Goal: Task Accomplishment & Management: Use online tool/utility

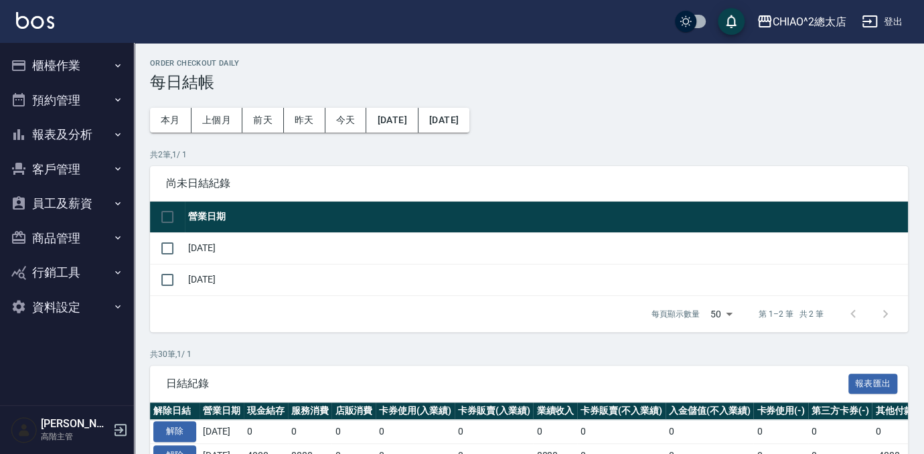
click at [74, 58] on button "櫃檯作業" at bounding box center [66, 65] width 123 height 35
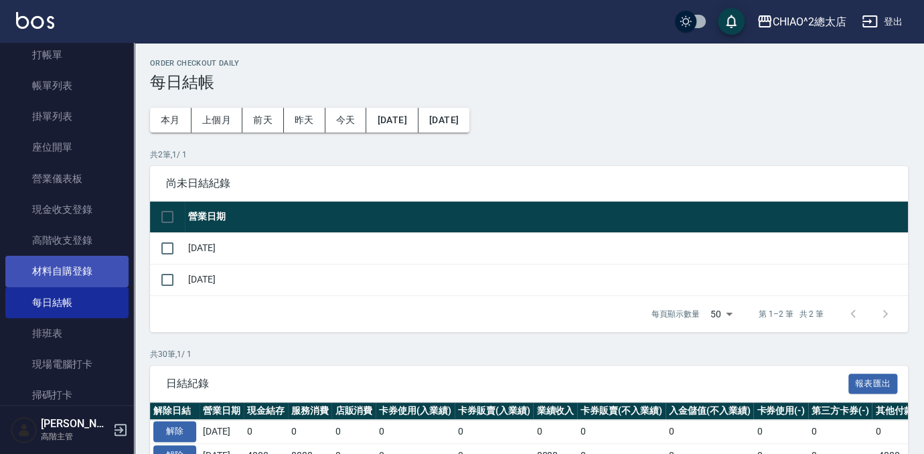
scroll to position [304, 0]
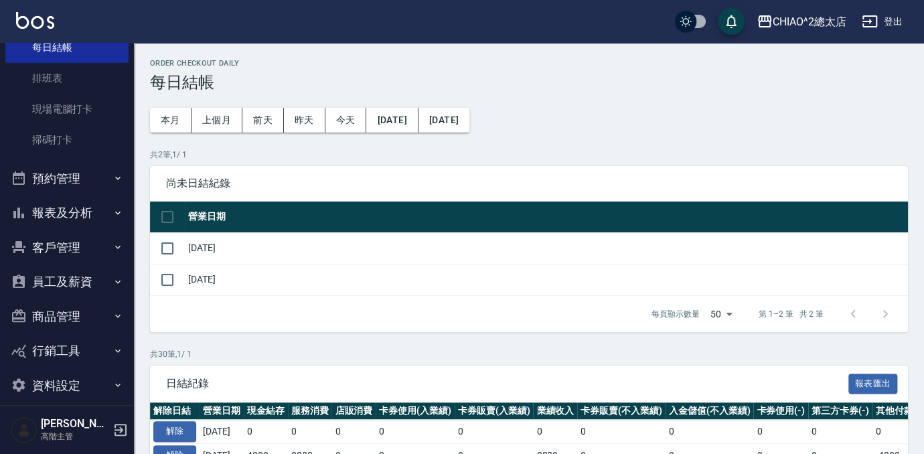
click at [59, 239] on button "客戶管理" at bounding box center [66, 247] width 123 height 35
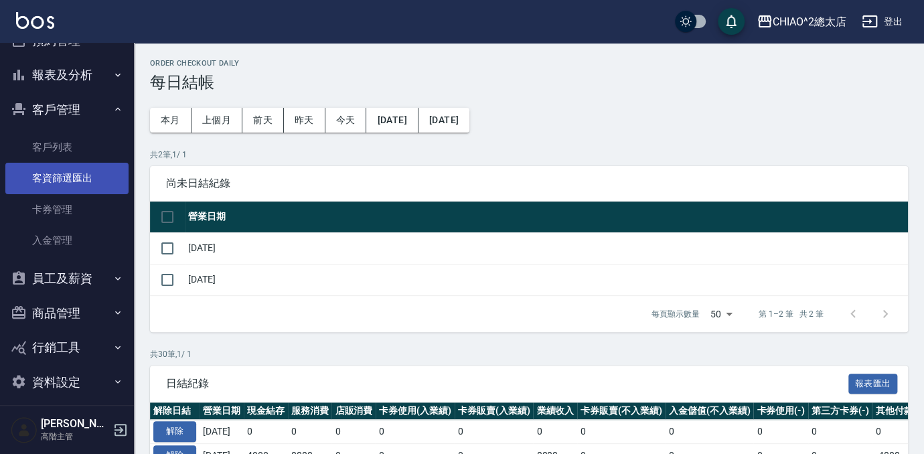
scroll to position [451, 0]
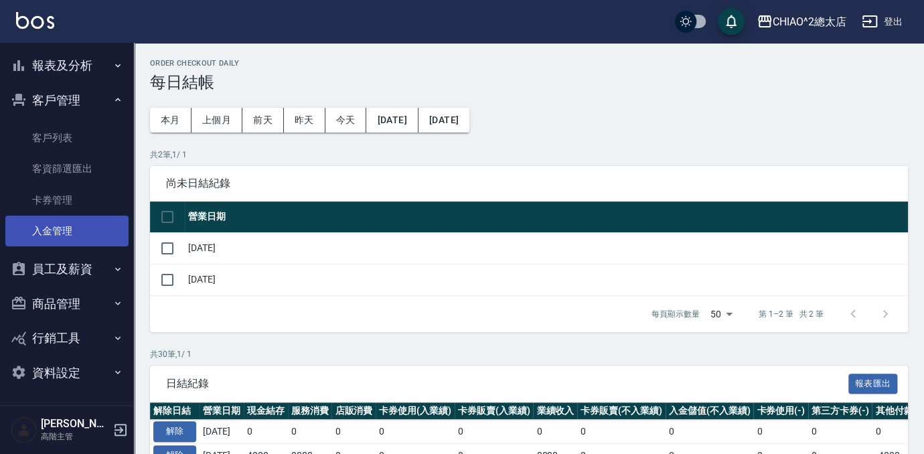
click at [79, 233] on link "入金管理" at bounding box center [66, 230] width 123 height 31
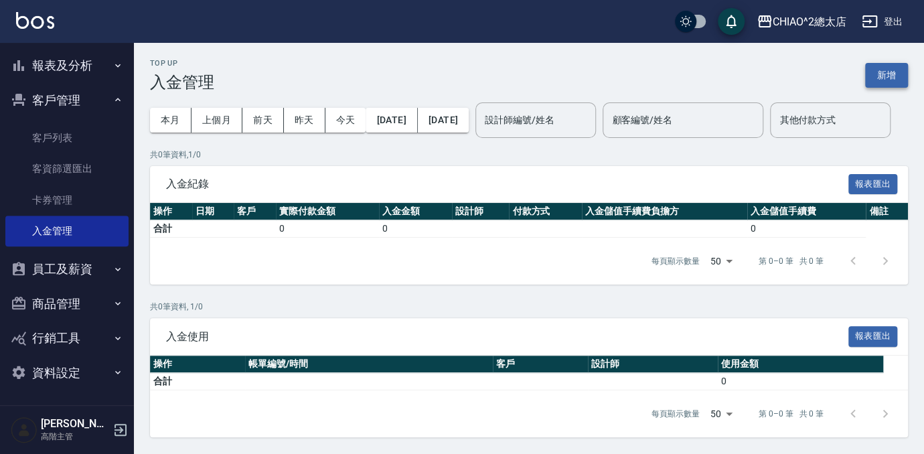
click at [890, 69] on button "新增" at bounding box center [886, 75] width 43 height 25
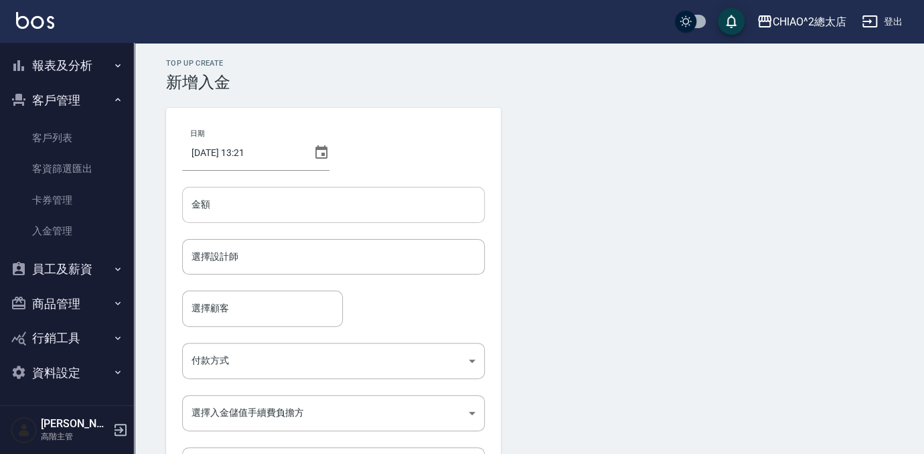
click at [404, 195] on input "金額" at bounding box center [333, 205] width 302 height 36
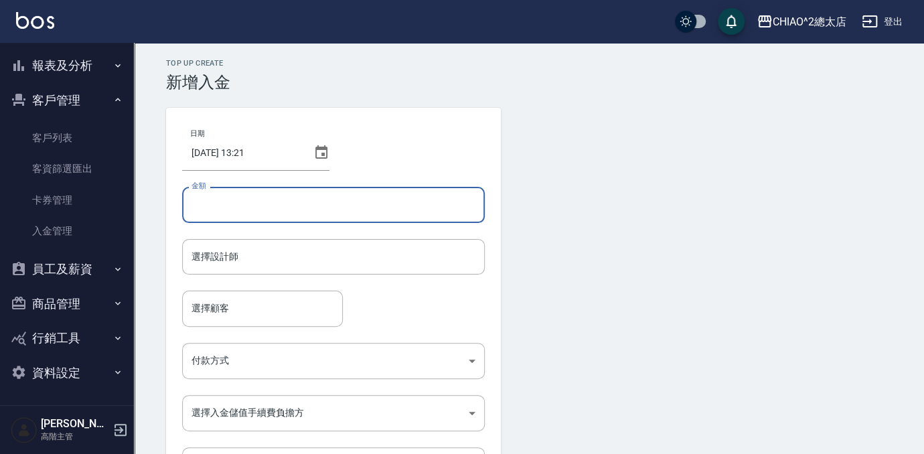
click at [525, 205] on form "日期 [DATE] 13:21 金額 金額 選擇設計師 選擇設計師 選擇顧客 選擇顧客 付款方式 ​ 付款方式 選擇入金儲值手續費負擔方 ​ 選擇入金儲值手續…" at bounding box center [528, 324] width 725 height 432
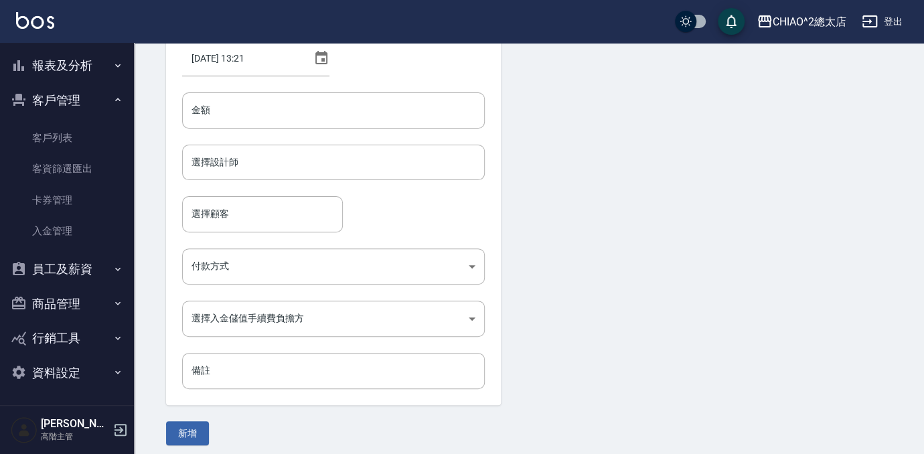
scroll to position [102, 0]
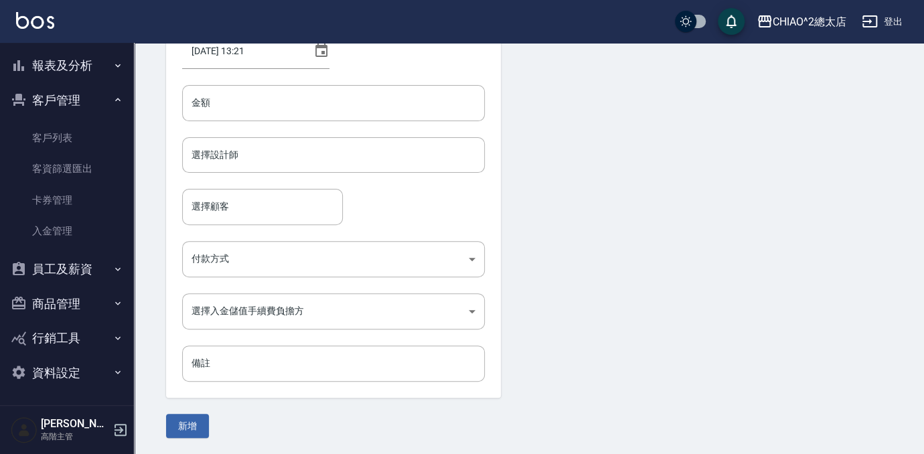
click at [404, 208] on div "選擇顧客 選擇顧客" at bounding box center [333, 206] width 302 height 35
click at [397, 197] on div "選擇顧客 選擇顧客" at bounding box center [333, 206] width 302 height 35
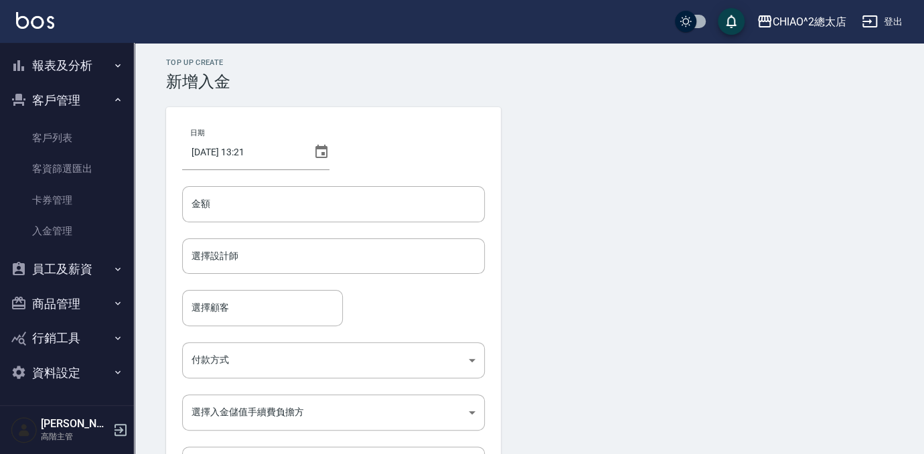
scroll to position [0, 0]
click at [568, 245] on form "日期 [DATE] 13:21 金額 金額 選擇設計師 選擇設計師 選擇顧客 選擇顧客 付款方式 ​ 付款方式 選擇入金儲值手續費負擔方 ​ 選擇入金儲值手續…" at bounding box center [528, 324] width 725 height 432
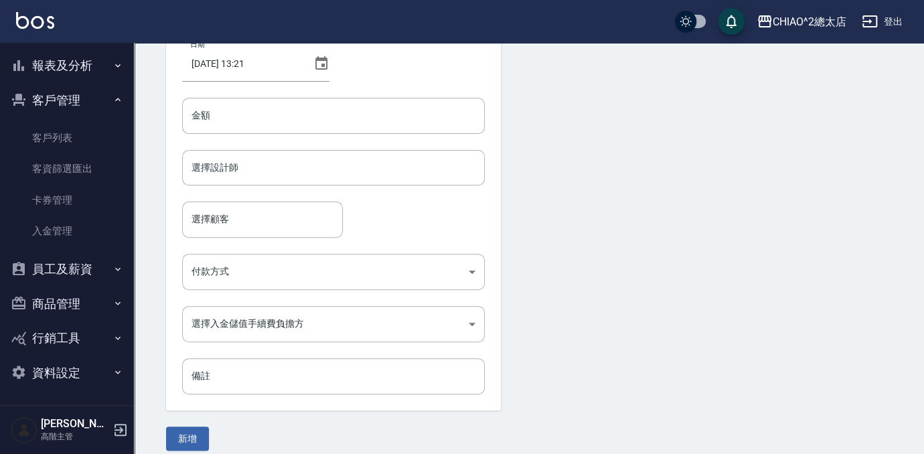
scroll to position [102, 0]
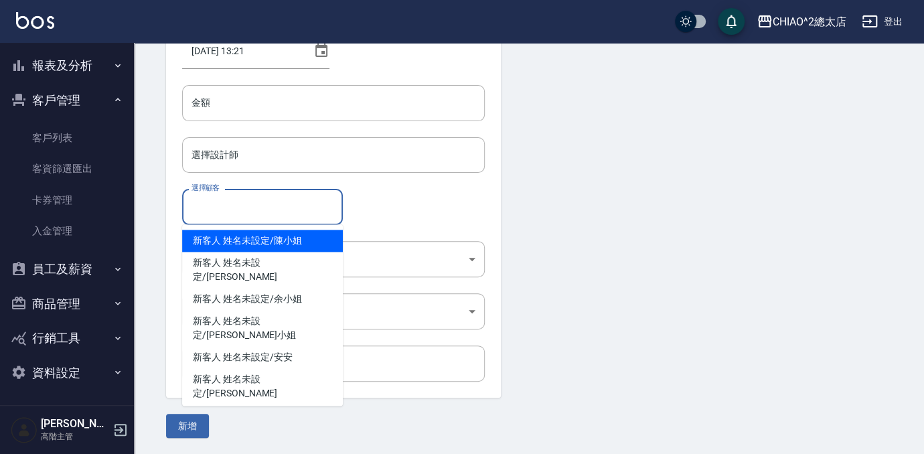
click at [327, 205] on input "選擇顧客" at bounding box center [262, 206] width 149 height 23
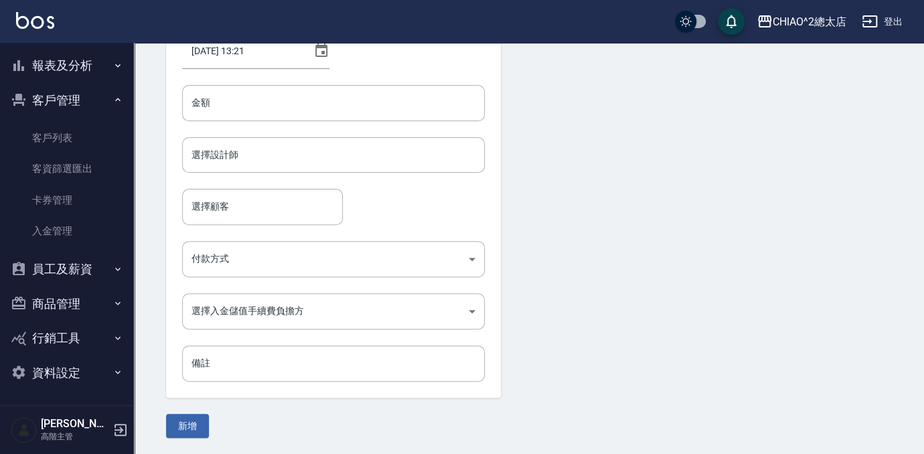
click at [394, 207] on div "選擇顧客 選擇顧客" at bounding box center [333, 206] width 302 height 35
click at [383, 250] on body "CHIAO^2總太店 登出 櫃檯作業 打帳單 帳單列表 掛單列表 座位開單 營業儀表板 現金收支登錄 高階收支登錄 材料自購登錄 每日結帳 排班表 現場電腦打…" at bounding box center [462, 175] width 924 height 555
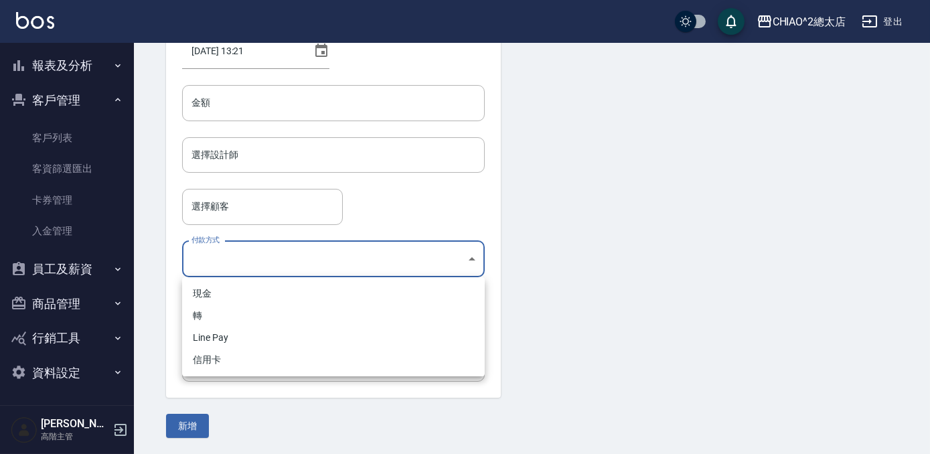
click at [440, 213] on div at bounding box center [465, 227] width 930 height 454
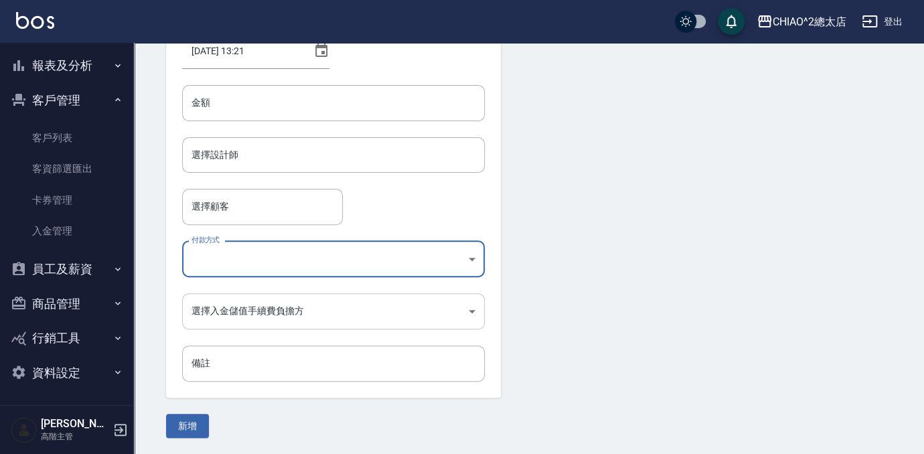
click at [393, 300] on body "CHIAO^2總太店 登出 櫃檯作業 打帳單 帳單列表 掛單列表 座位開單 營業儀表板 現金收支登錄 高階收支登錄 材料自購登錄 每日結帳 排班表 現場電腦打…" at bounding box center [462, 175] width 924 height 555
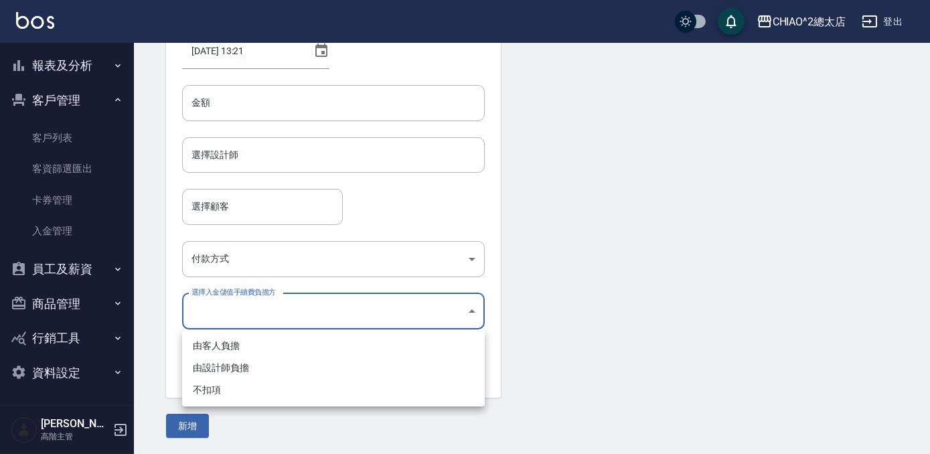
click at [515, 271] on div at bounding box center [465, 227] width 930 height 454
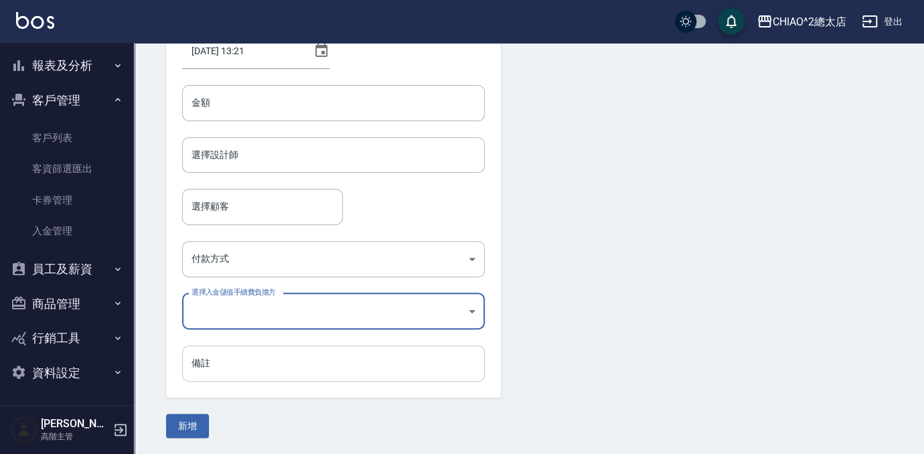
click at [412, 367] on input "備註" at bounding box center [333, 363] width 302 height 36
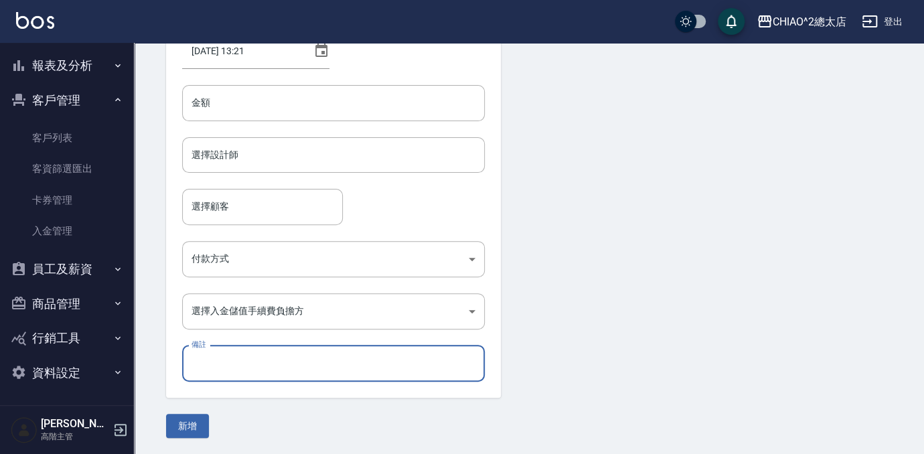
click at [590, 295] on form "日期 [DATE] 13:21 金額 金額 選擇設計師 選擇設計師 選擇顧客 選擇顧客 付款方式 ​ 付款方式 選擇入金儲值手續費負擔方 ​ 選擇入金儲值手續…" at bounding box center [528, 222] width 725 height 432
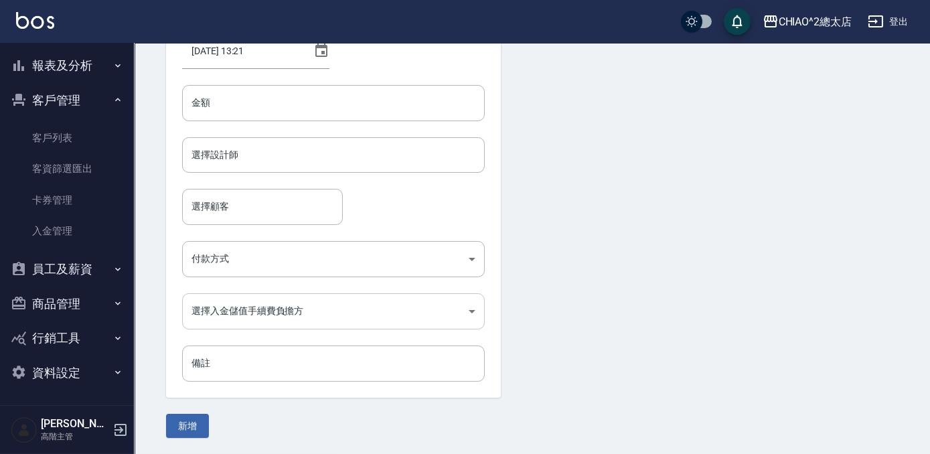
click at [450, 315] on body "CHIAO^2總太店 登出 櫃檯作業 打帳單 帳單列表 掛單列表 座位開單 營業儀表板 現金收支登錄 高階收支登錄 材料自購登錄 每日結帳 排班表 現場電腦打…" at bounding box center [465, 175] width 930 height 555
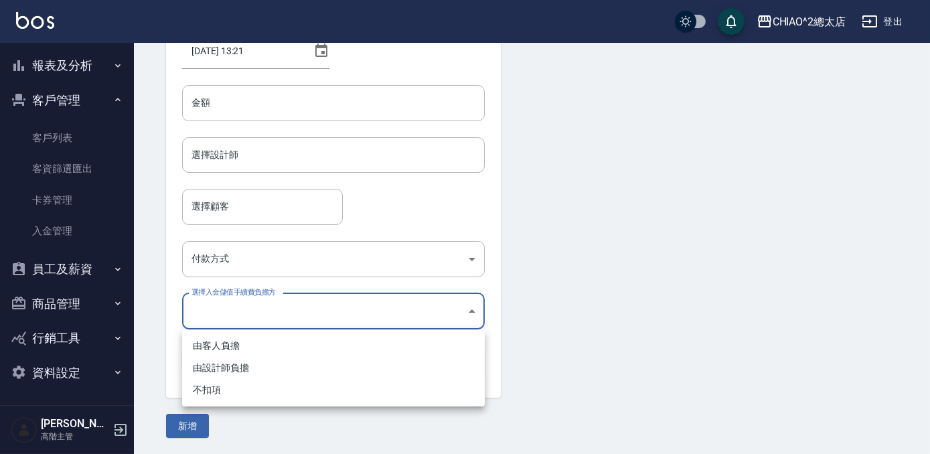
click at [595, 272] on div at bounding box center [465, 227] width 930 height 454
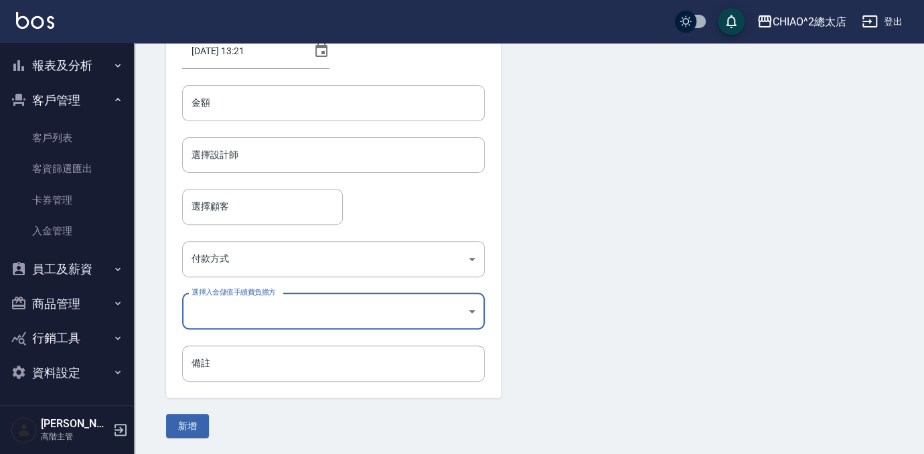
click at [575, 266] on form "日期 [DATE] 13:21 金額 金額 選擇設計師 選擇設計師 選擇顧客 選擇顧客 付款方式 ​ 付款方式 選擇入金儲值手續費負擔方 ​ 選擇入金儲值手續…" at bounding box center [528, 222] width 725 height 432
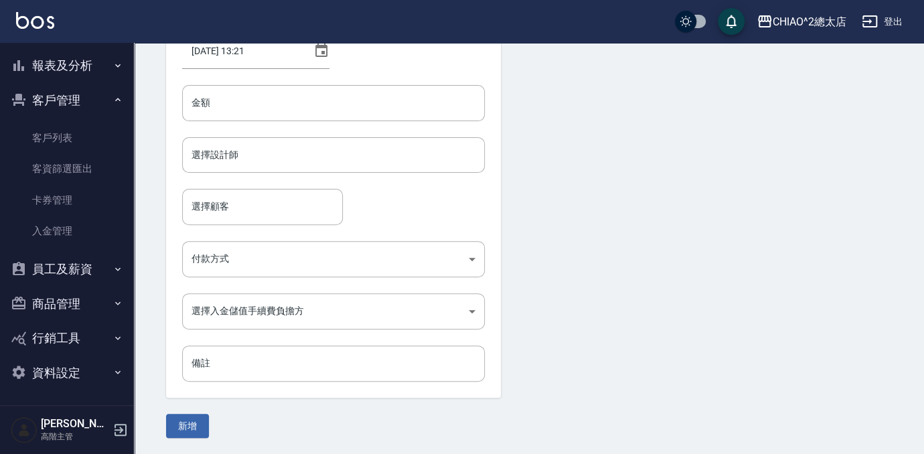
click at [640, 279] on form "日期 [DATE] 13:21 金額 金額 選擇設計師 選擇設計師 選擇顧客 選擇顧客 付款方式 ​ 付款方式 選擇入金儲值手續費負擔方 ​ 選擇入金儲值手續…" at bounding box center [528, 222] width 725 height 432
click at [60, 65] on button "報表及分析" at bounding box center [66, 65] width 123 height 35
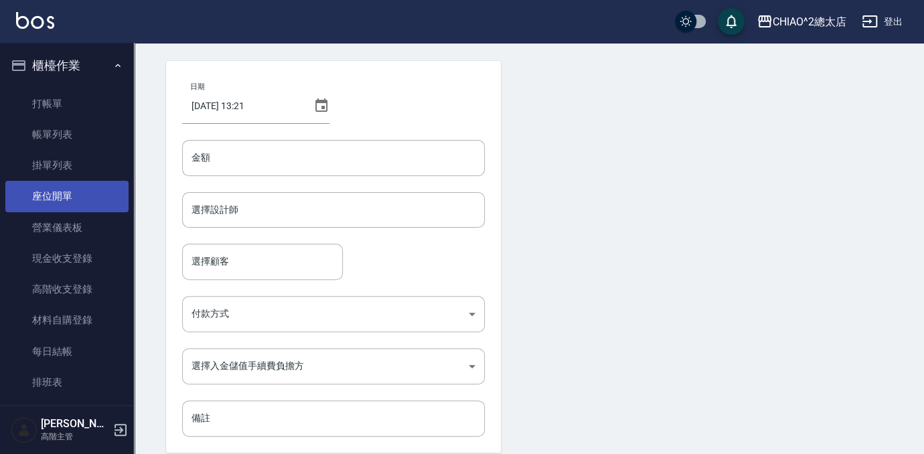
scroll to position [0, 0]
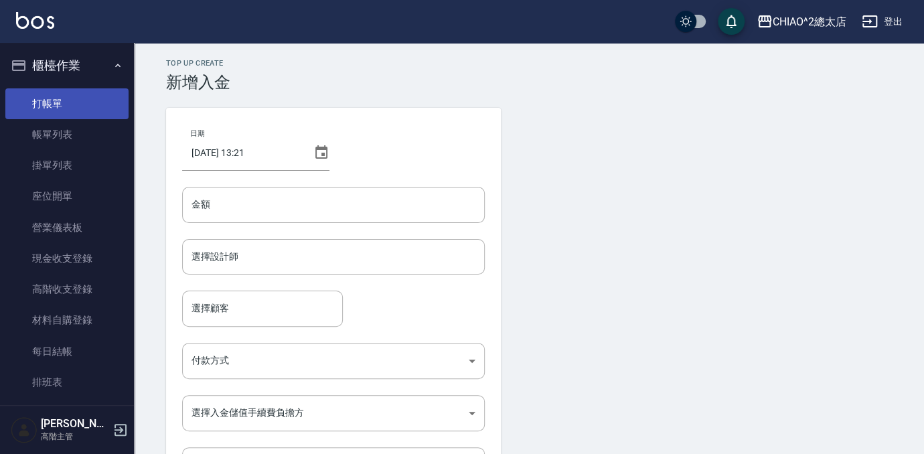
click at [77, 91] on link "打帳單" at bounding box center [66, 103] width 123 height 31
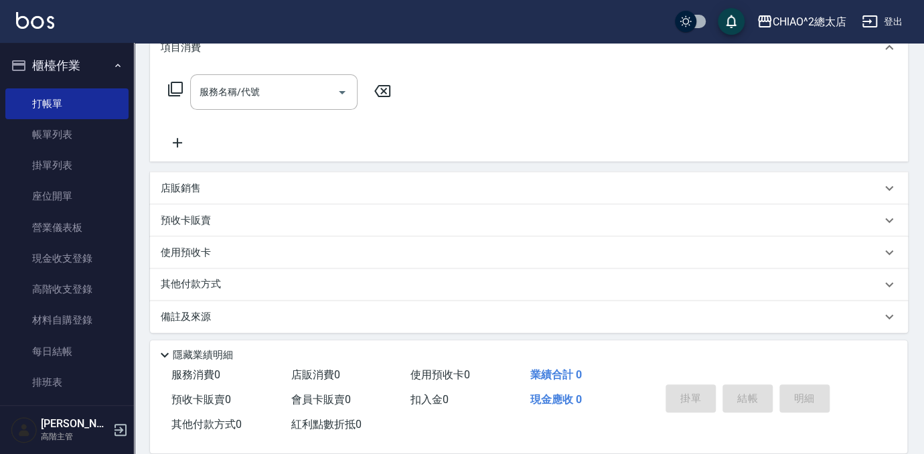
scroll to position [196, 0]
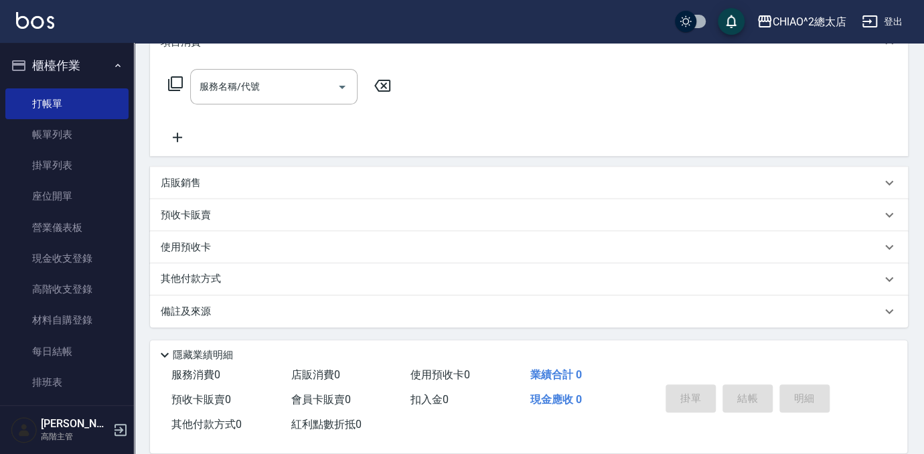
click at [230, 277] on div "其他付款方式" at bounding box center [521, 279] width 720 height 15
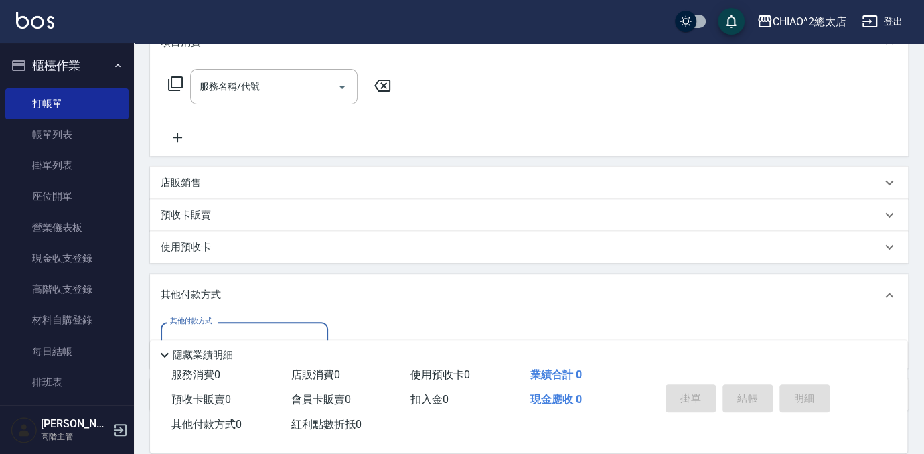
scroll to position [280, 0]
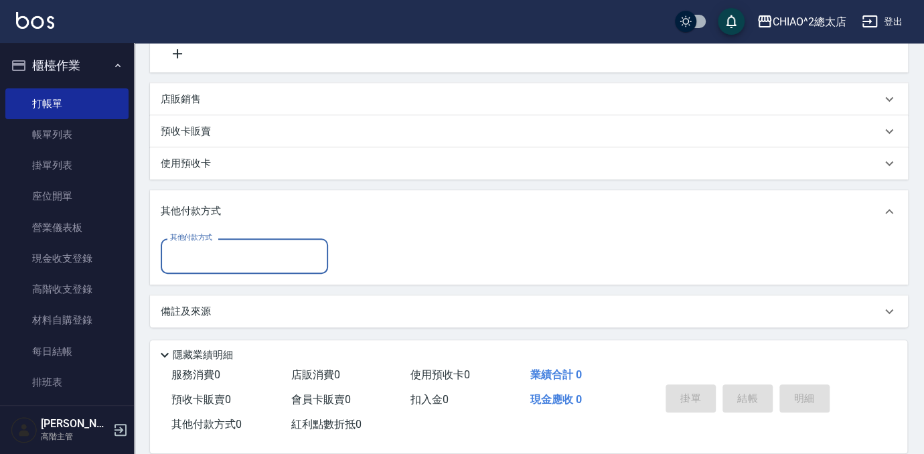
click at [232, 254] on input "其他付款方式" at bounding box center [244, 255] width 155 height 23
click at [381, 247] on div "其他付款方式 其他付款方式" at bounding box center [529, 255] width 736 height 35
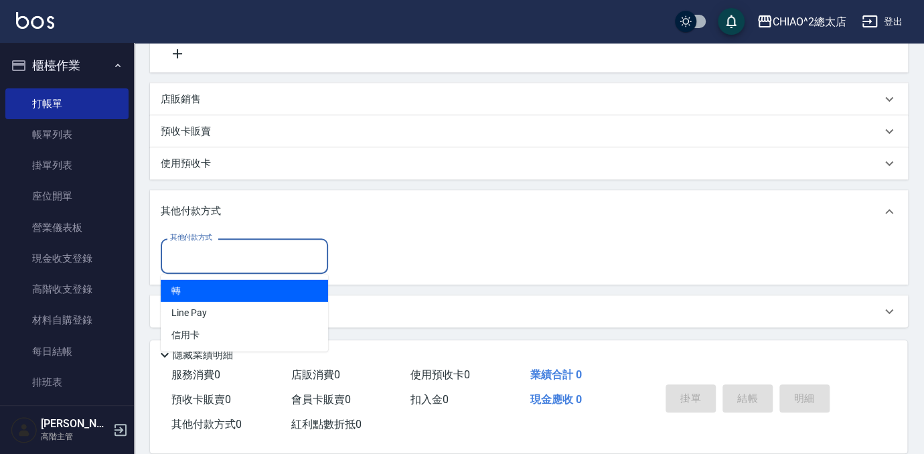
click at [262, 261] on input "其他付款方式" at bounding box center [244, 255] width 155 height 23
click at [269, 292] on span "轉" at bounding box center [244, 291] width 167 height 22
type input "轉"
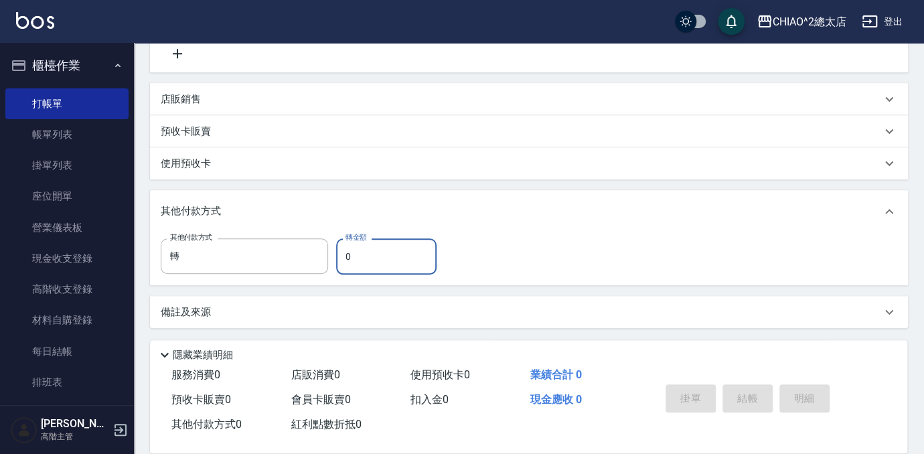
click at [394, 251] on input "0" at bounding box center [386, 256] width 100 height 36
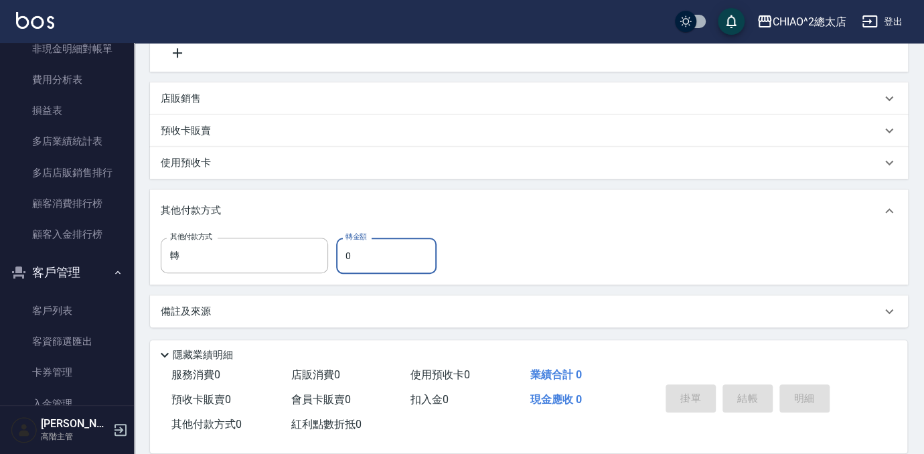
scroll to position [1764, 0]
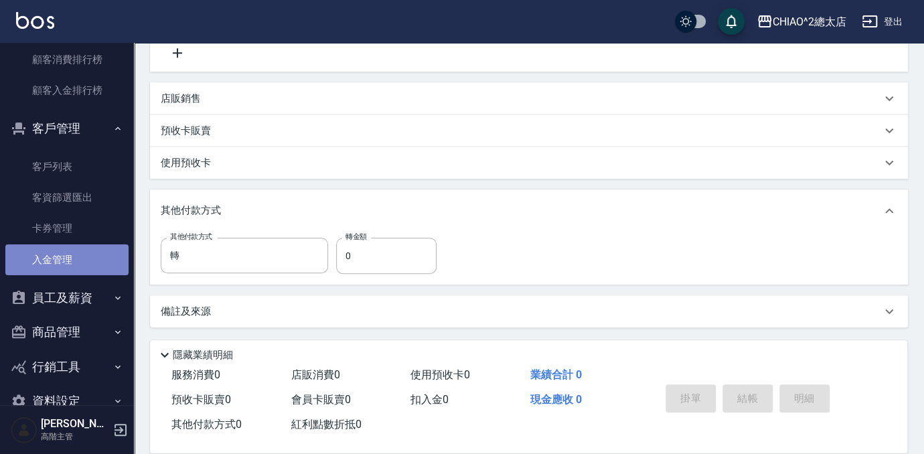
click at [86, 259] on link "入金管理" at bounding box center [66, 259] width 123 height 31
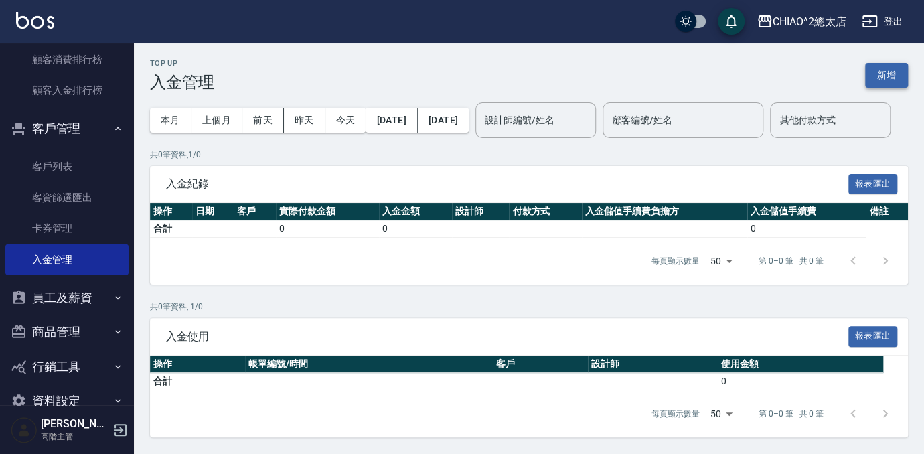
click at [877, 67] on button "新增" at bounding box center [886, 75] width 43 height 25
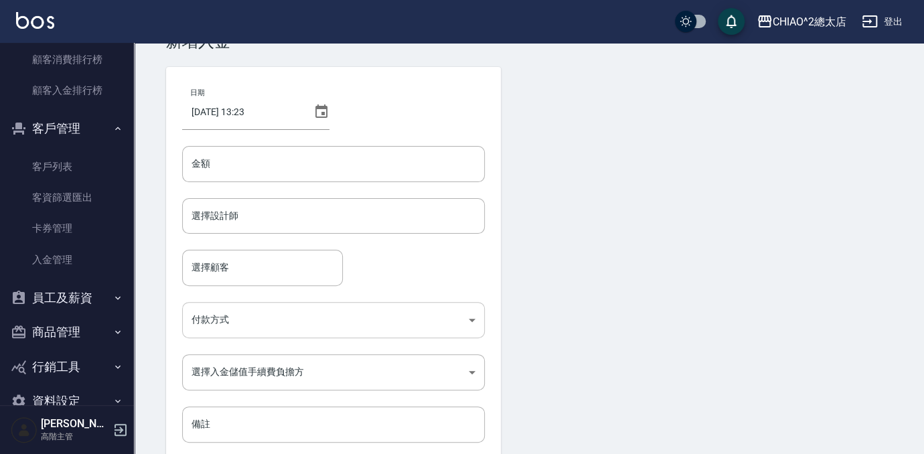
scroll to position [102, 0]
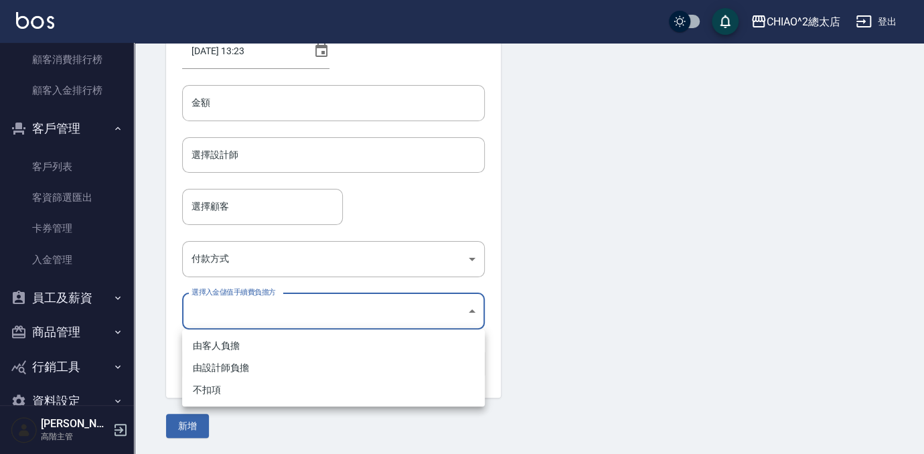
click at [460, 315] on body "CHIAO^2總太店 登出 櫃檯作業 打帳單 帳單列表 掛單列表 座位開單 營業儀表板 現金收支登錄 高階收支登錄 材料自購登錄 每日結帳 排班表 現場電腦打…" at bounding box center [462, 175] width 924 height 555
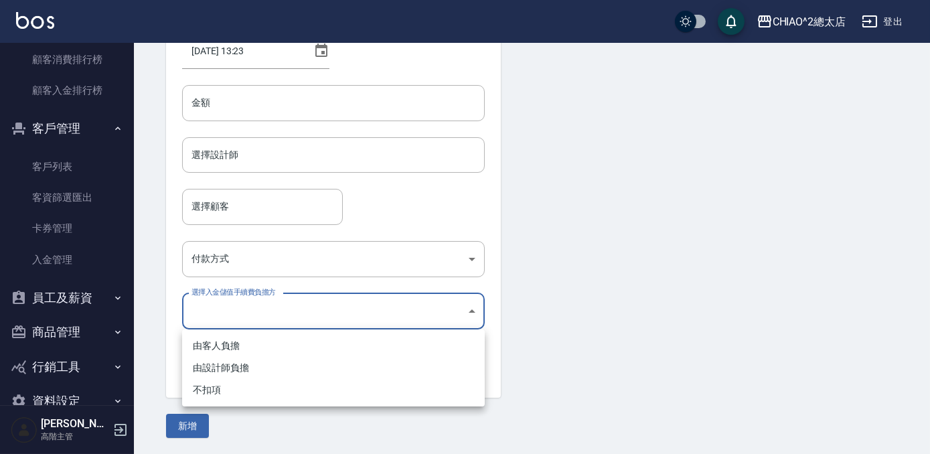
click at [683, 278] on div at bounding box center [465, 227] width 930 height 454
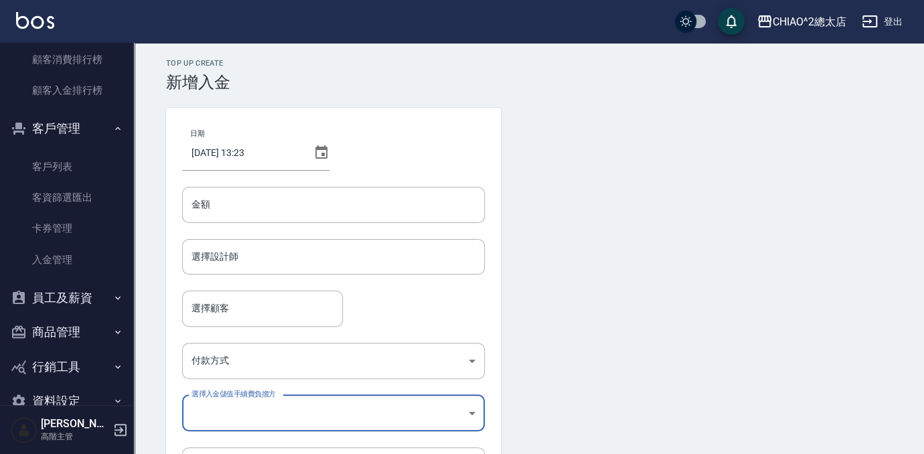
scroll to position [0, 0]
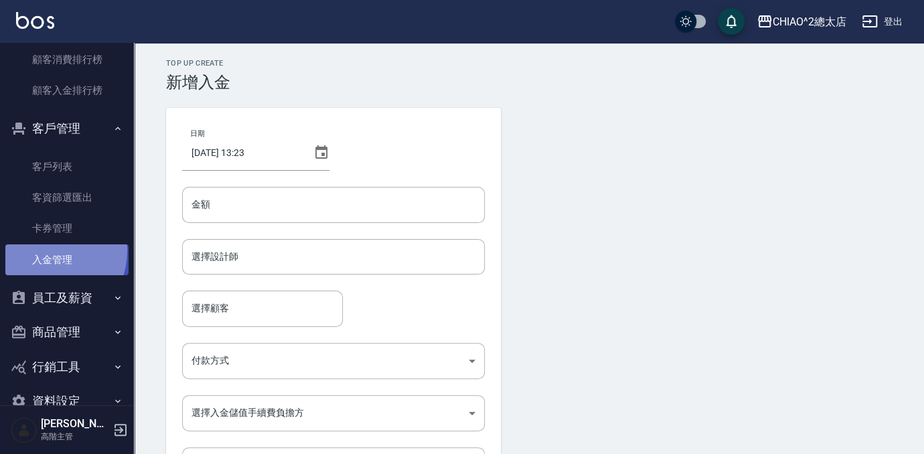
click at [44, 250] on link "入金管理" at bounding box center [66, 259] width 123 height 31
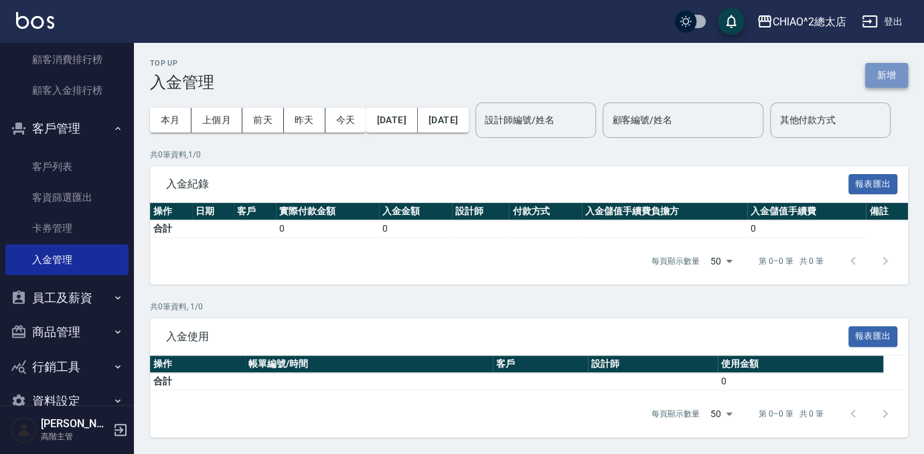
click at [887, 74] on button "新增" at bounding box center [886, 75] width 43 height 25
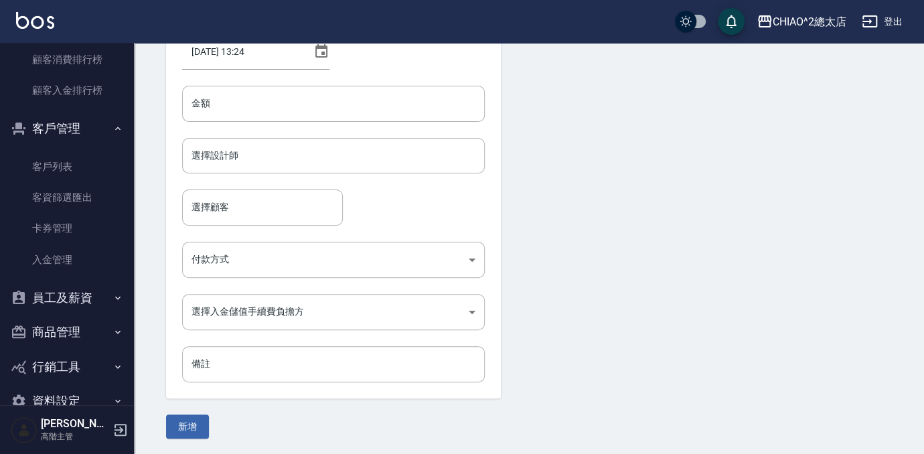
scroll to position [102, 0]
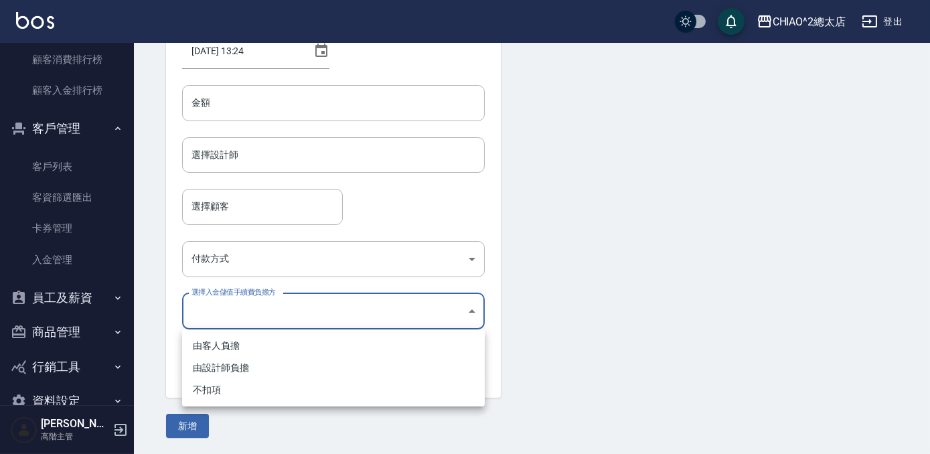
click at [442, 317] on body "CHIAO^2總太店 登出 櫃檯作業 打帳單 帳單列表 掛單列表 座位開單 營業儀表板 現金收支登錄 高階收支登錄 材料自購登錄 每日結帳 排班表 現場電腦打…" at bounding box center [465, 175] width 930 height 555
click at [590, 260] on div at bounding box center [465, 227] width 930 height 454
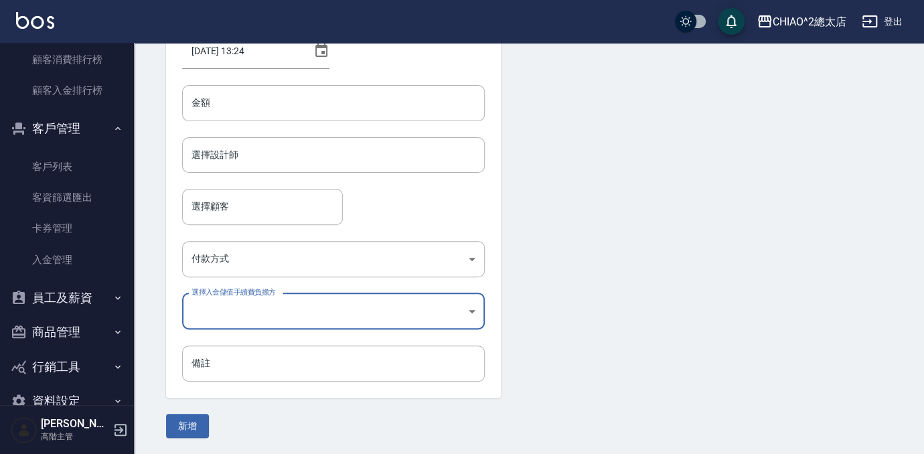
click at [586, 287] on form "日期 [DATE] 13:24 金額 金額 選擇設計師 選擇設計師 選擇顧客 選擇顧客 付款方式 ​ 付款方式 選擇入金儲值手續費負擔方 ​ 選擇入金儲值手續…" at bounding box center [528, 222] width 725 height 432
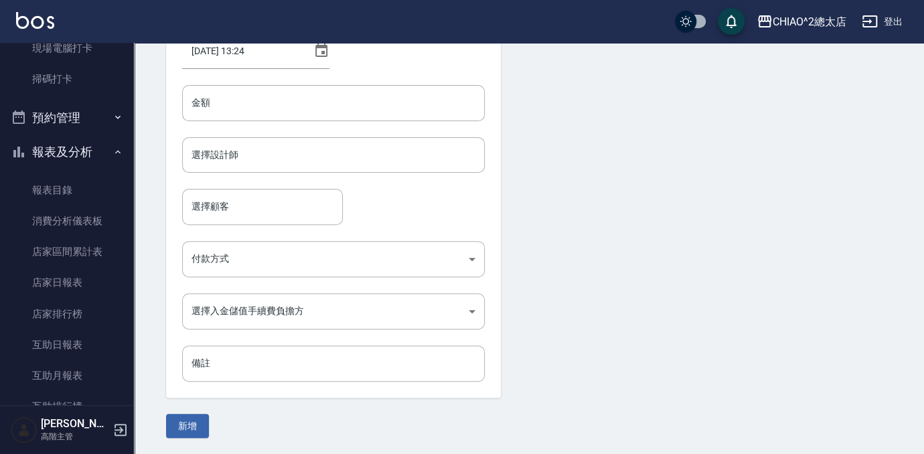
scroll to position [547, 0]
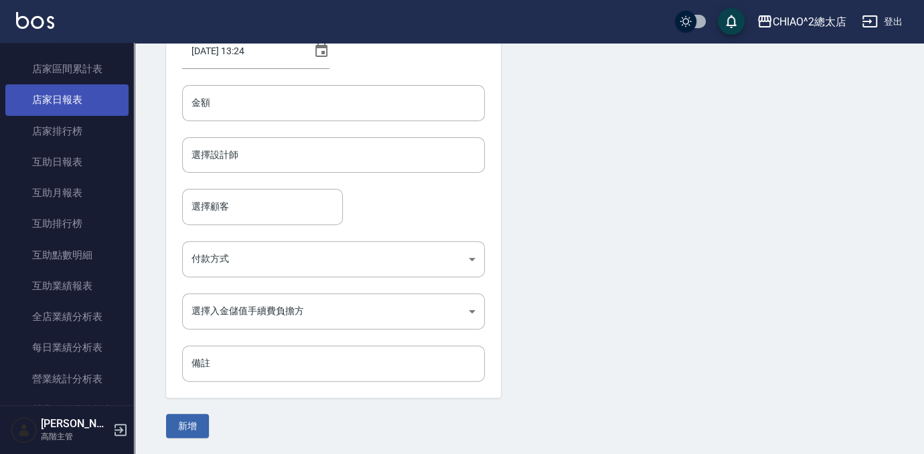
click at [88, 93] on link "店家日報表" at bounding box center [66, 99] width 123 height 31
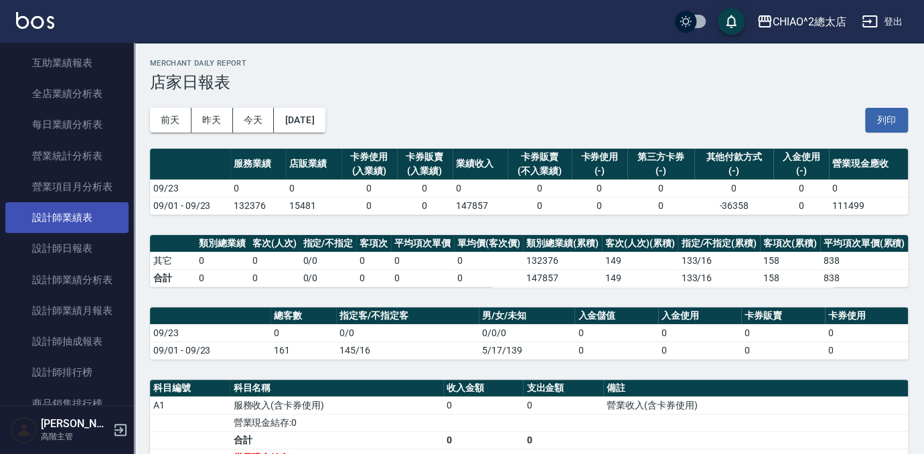
scroll to position [790, 0]
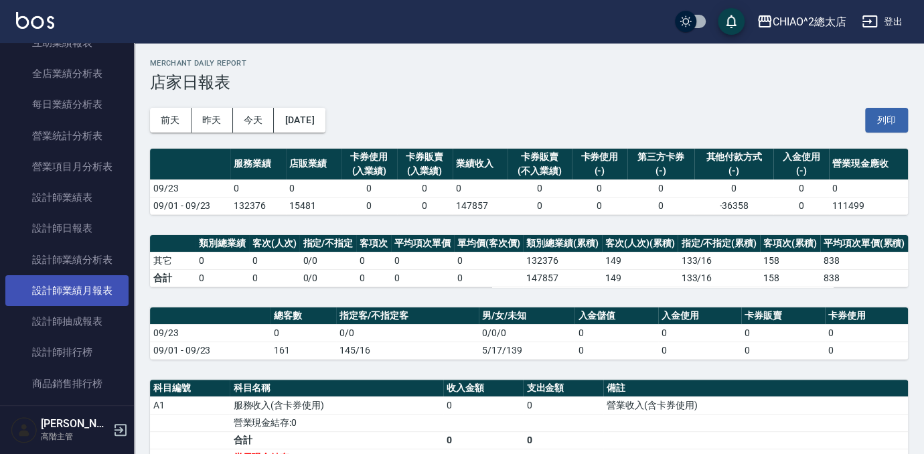
click at [90, 294] on link "設計師業績月報表" at bounding box center [66, 290] width 123 height 31
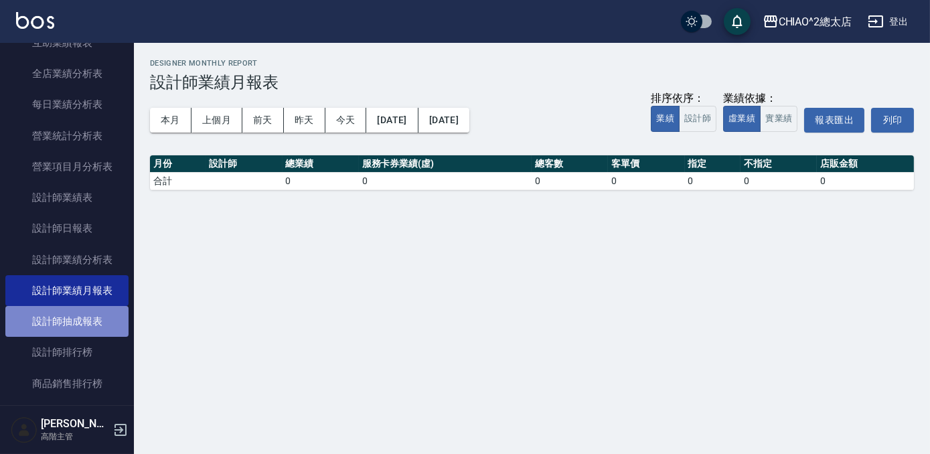
click at [103, 319] on link "設計師抽成報表" at bounding box center [66, 321] width 123 height 31
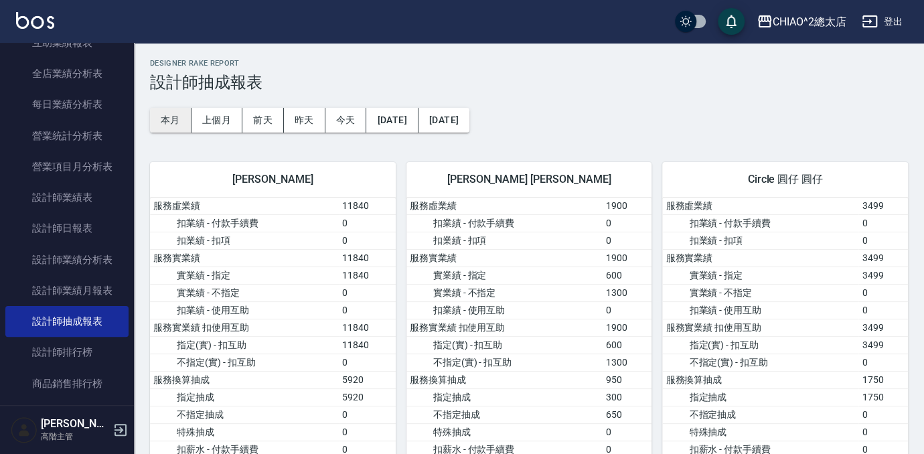
click at [179, 122] on button "本月" at bounding box center [170, 120] width 41 height 25
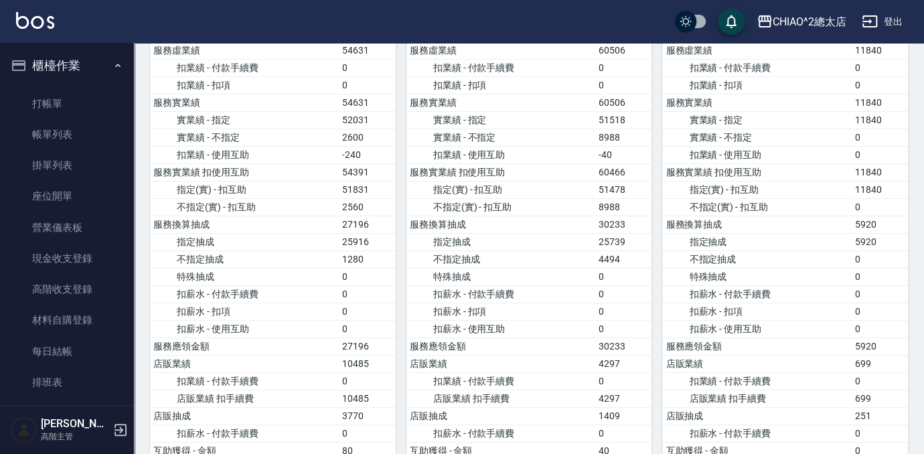
scroll to position [426, 0]
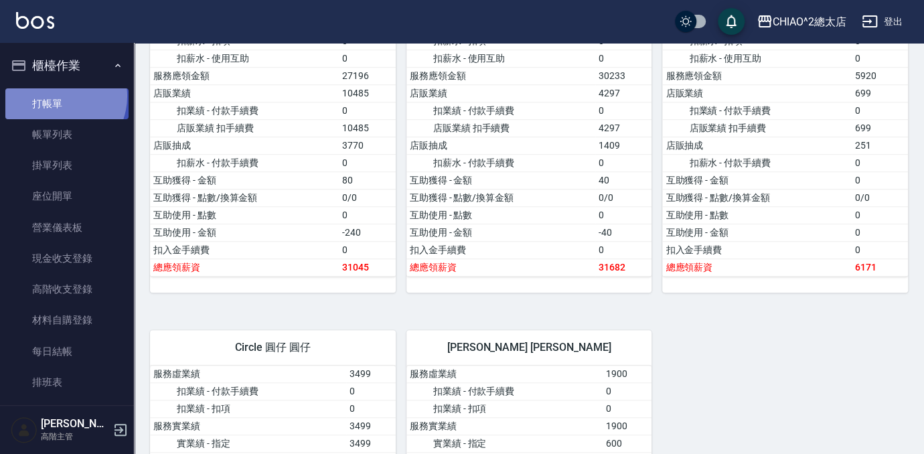
drag, startPoint x: 55, startPoint y: 96, endPoint x: 63, endPoint y: 92, distance: 9.0
click at [56, 96] on link "打帳單" at bounding box center [66, 103] width 123 height 31
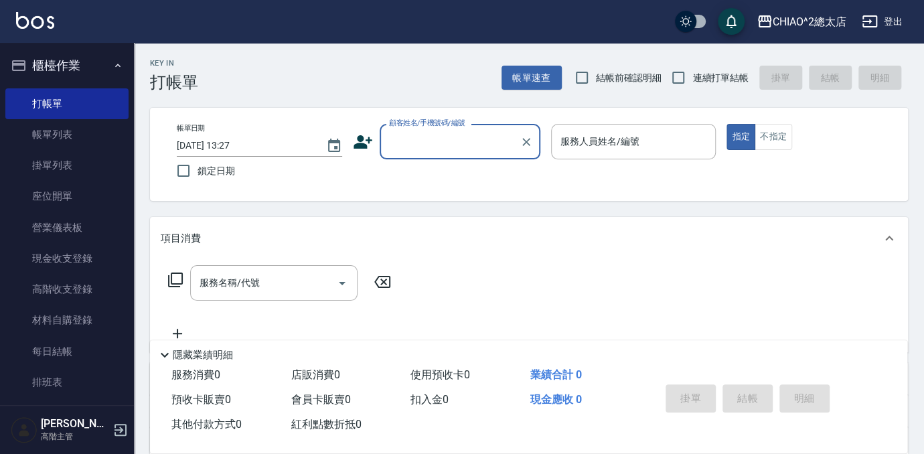
click at [468, 143] on input "顧客姓名/手機號碼/編號" at bounding box center [449, 141] width 128 height 23
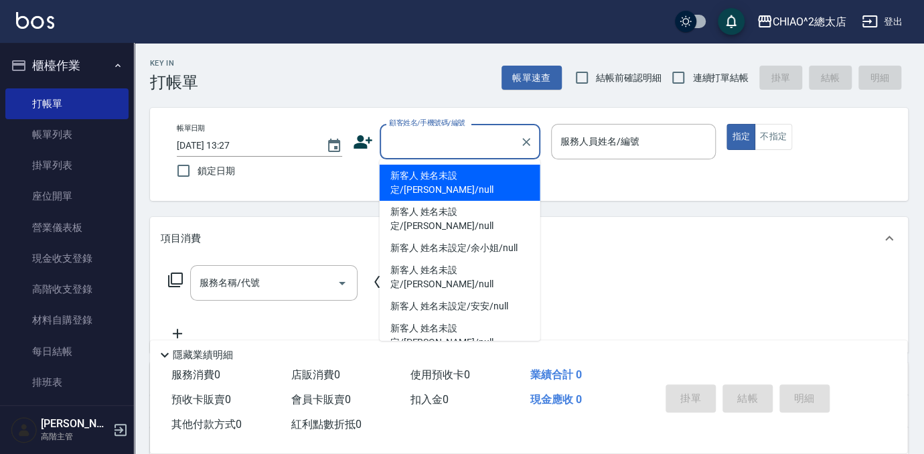
type input "V"
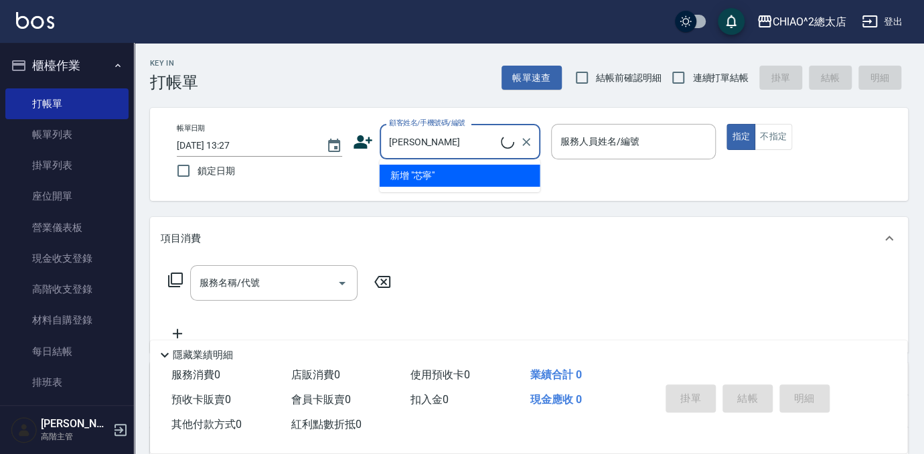
type input "新客人 姓名未設定/芯寧/null"
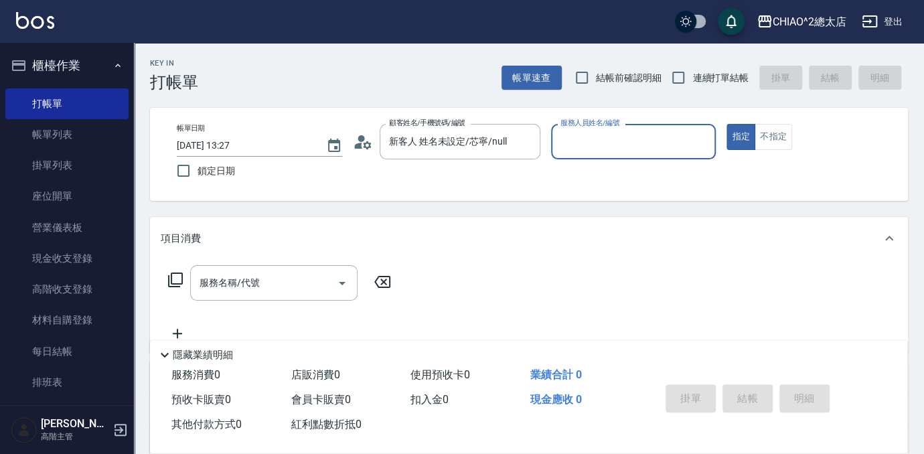
click at [635, 129] on div "服務人員姓名/編號" at bounding box center [633, 141] width 165 height 35
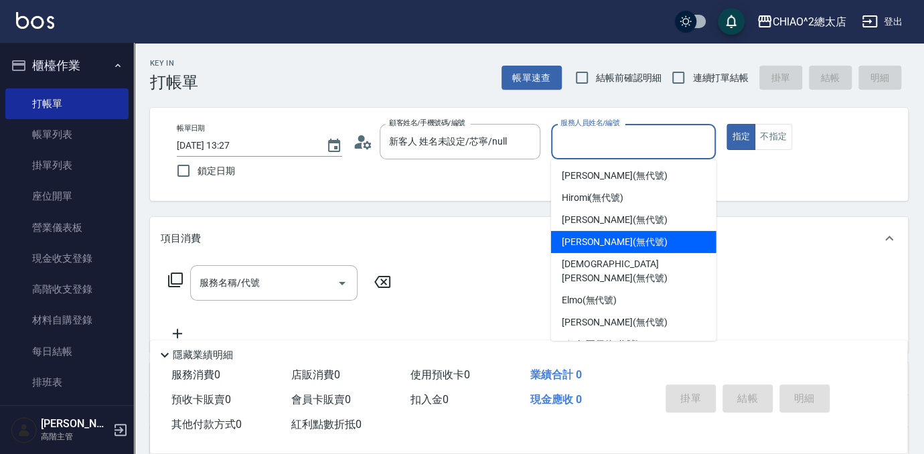
click at [648, 242] on div "[PERSON_NAME] (無代號)" at bounding box center [633, 242] width 165 height 22
type input "[PERSON_NAME](無代號)"
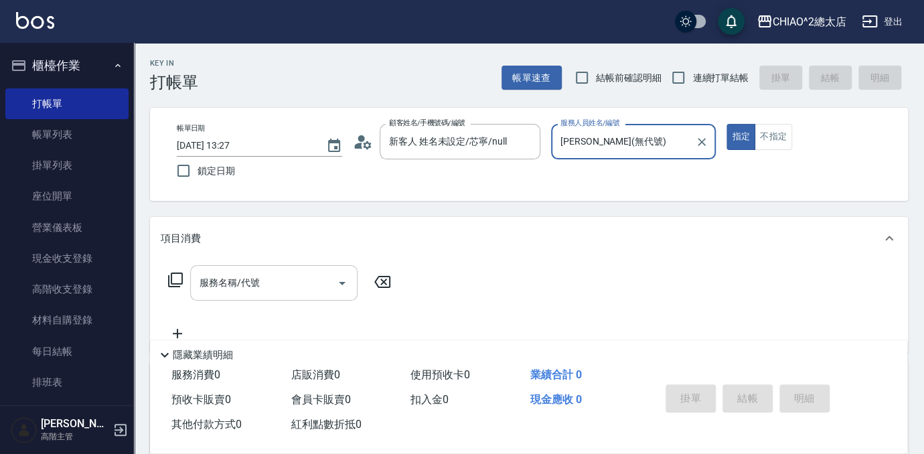
click at [301, 273] on input "服務名稱/代號" at bounding box center [263, 282] width 135 height 23
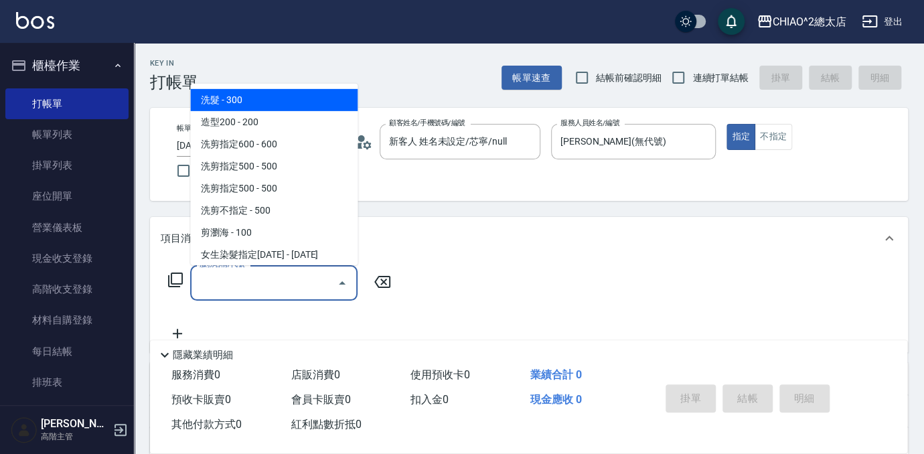
click at [258, 97] on span "洗髮 - 300" at bounding box center [273, 100] width 167 height 22
type input "洗髮(103103)"
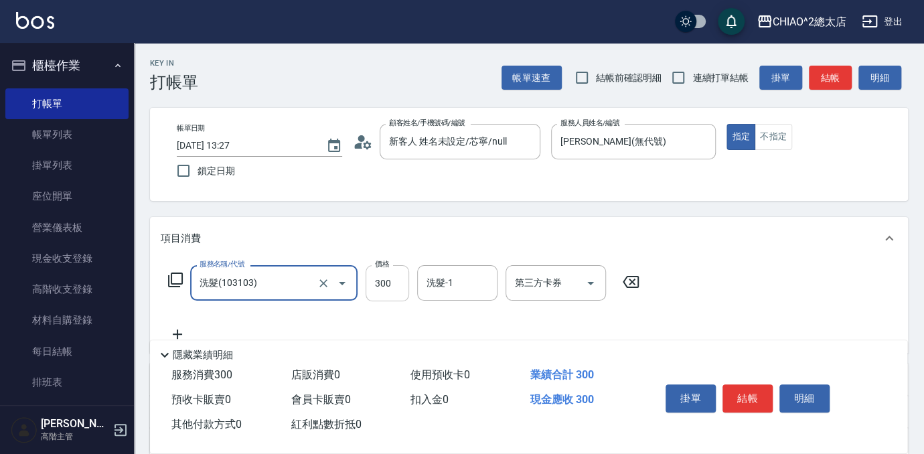
click at [398, 286] on input "300" at bounding box center [387, 283] width 44 height 36
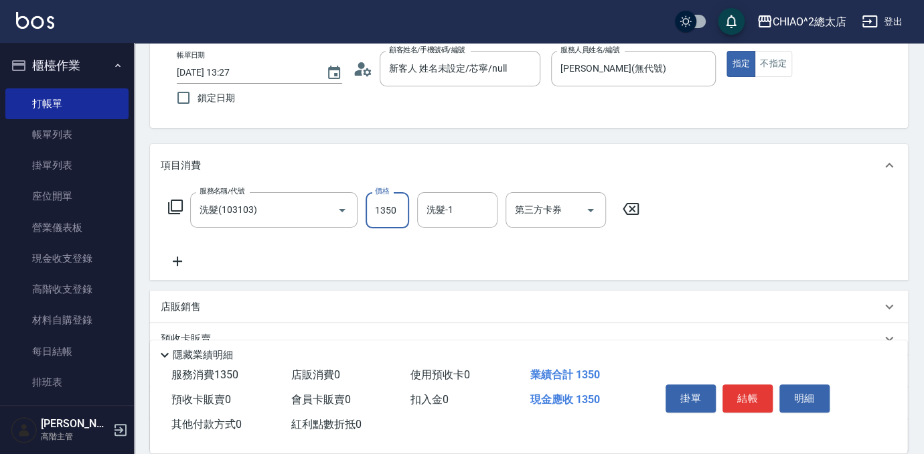
scroll to position [197, 0]
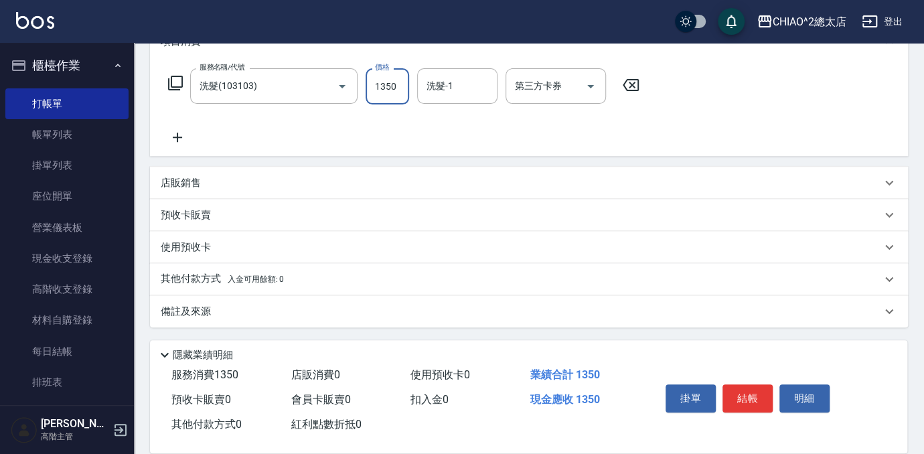
type input "1350"
click at [288, 278] on div "其他付款方式 入金可用餘額: 0" at bounding box center [521, 279] width 720 height 15
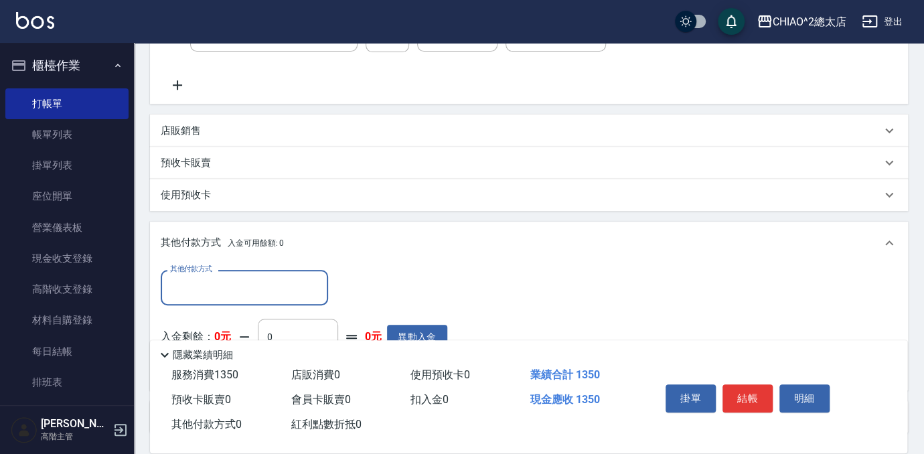
scroll to position [355, 0]
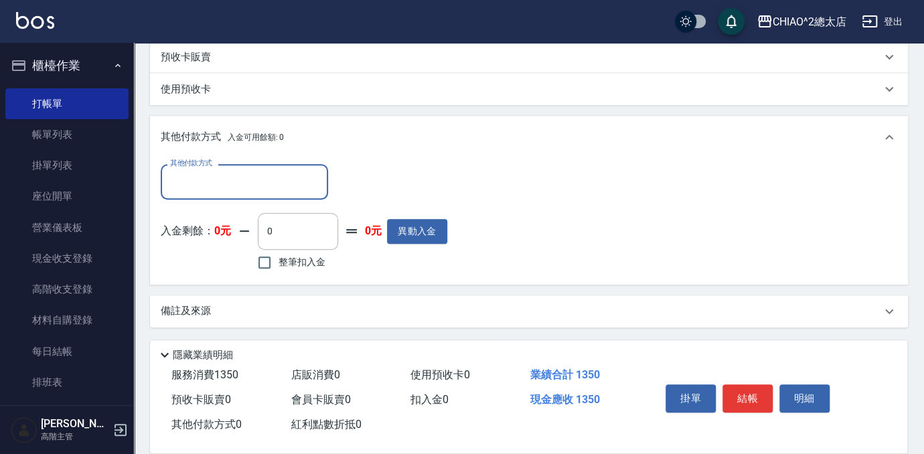
click at [272, 185] on input "其他付款方式" at bounding box center [244, 181] width 155 height 23
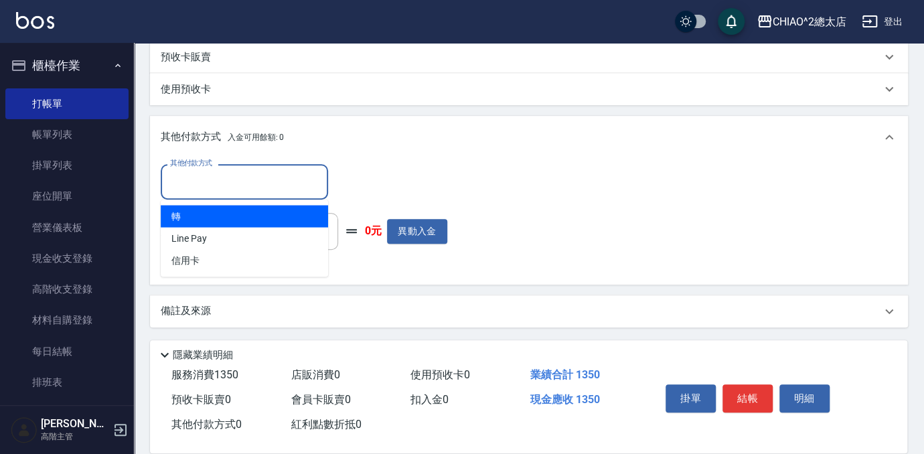
click at [274, 213] on span "轉" at bounding box center [244, 216] width 167 height 22
type input "轉"
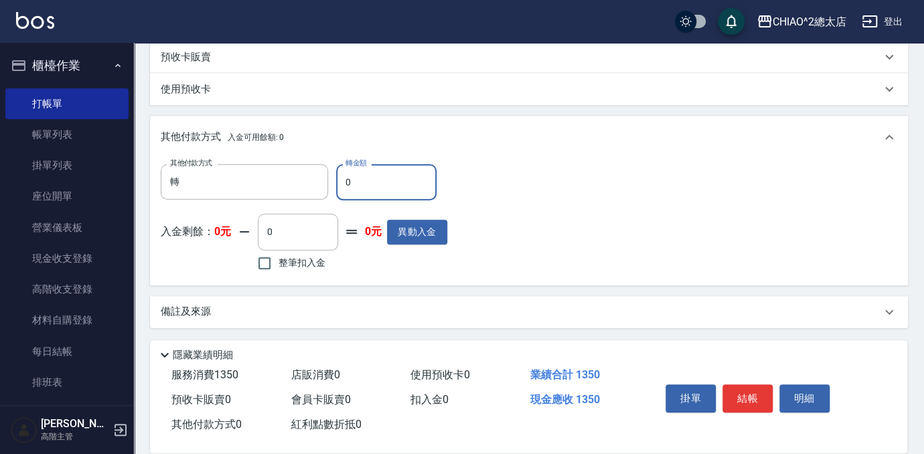
click at [370, 174] on input "0" at bounding box center [386, 182] width 100 height 36
type input "1350"
click at [750, 389] on button "結帳" at bounding box center [747, 398] width 50 height 28
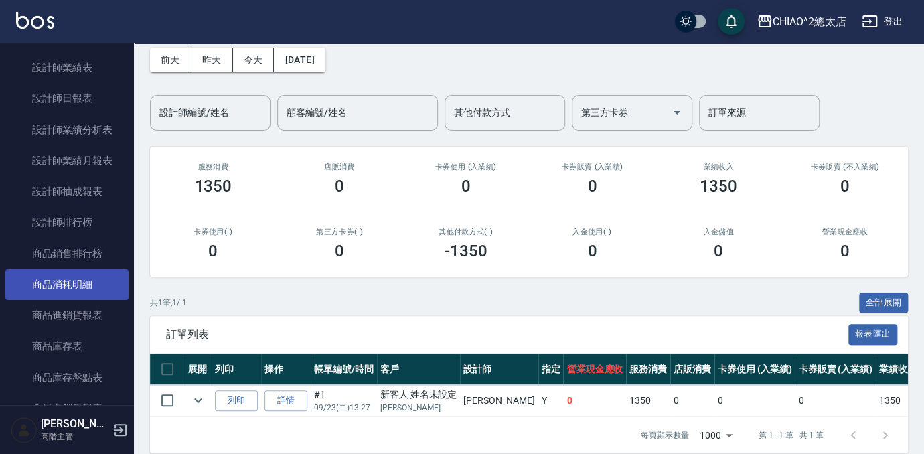
scroll to position [912, 0]
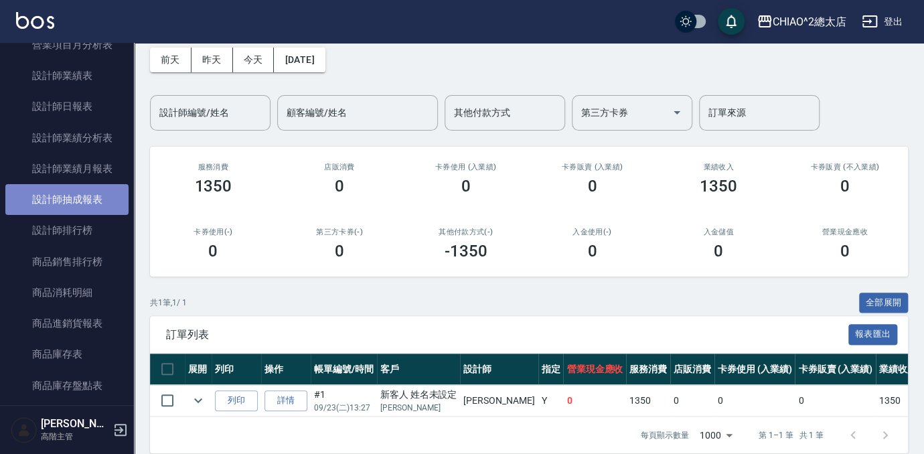
click at [92, 197] on link "設計師抽成報表" at bounding box center [66, 199] width 123 height 31
